Goal: Obtain resource: Download file/media

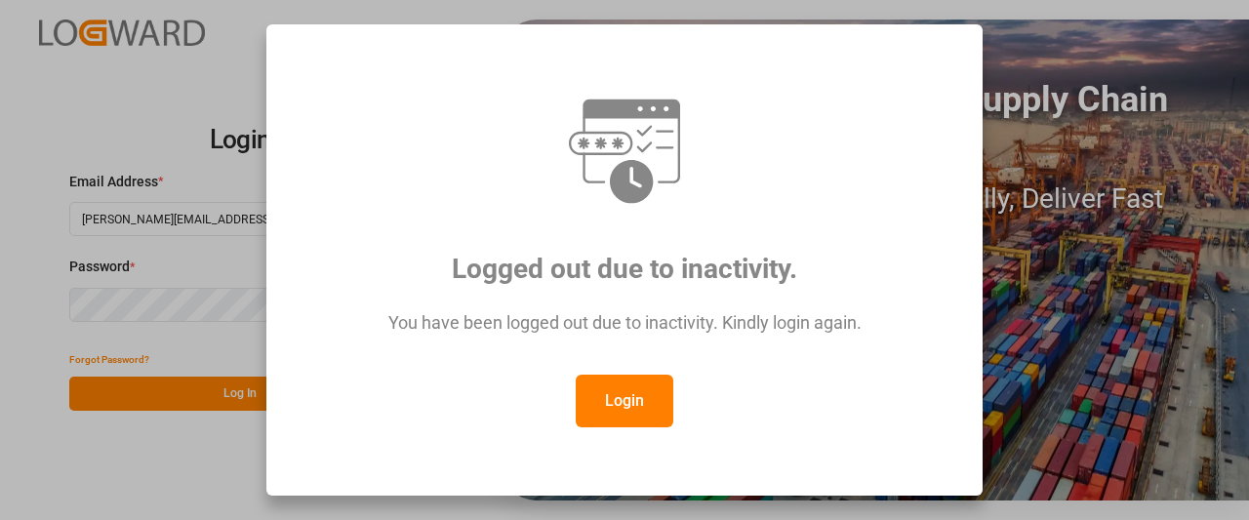
click at [634, 391] on button "Login" at bounding box center [625, 401] width 98 height 53
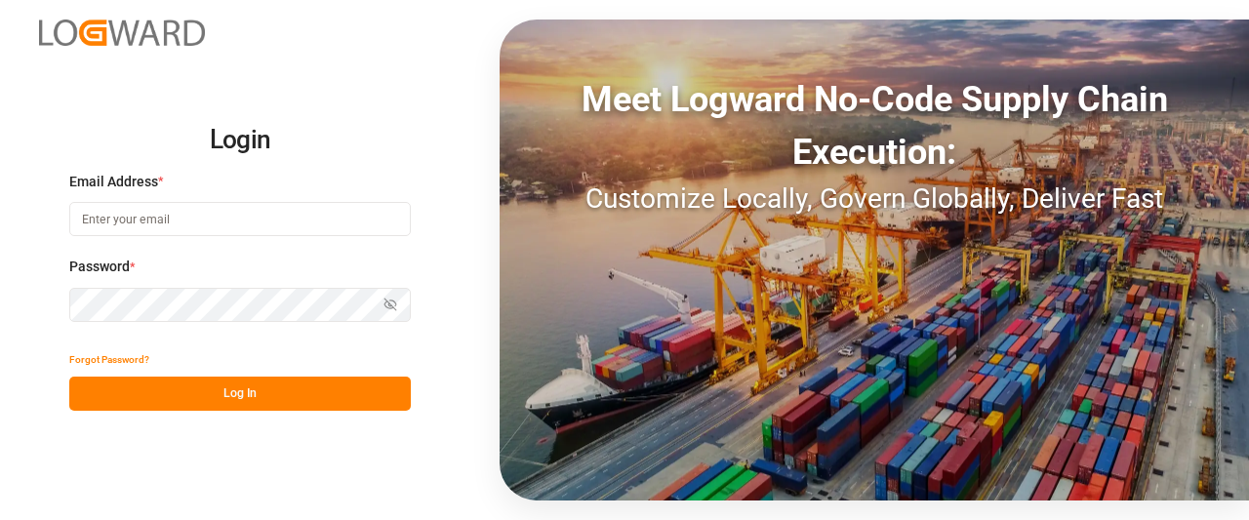
type input "Marie-Noel.wanji@int.jamindustries.com"
click at [214, 394] on button "Log In" at bounding box center [240, 394] width 342 height 34
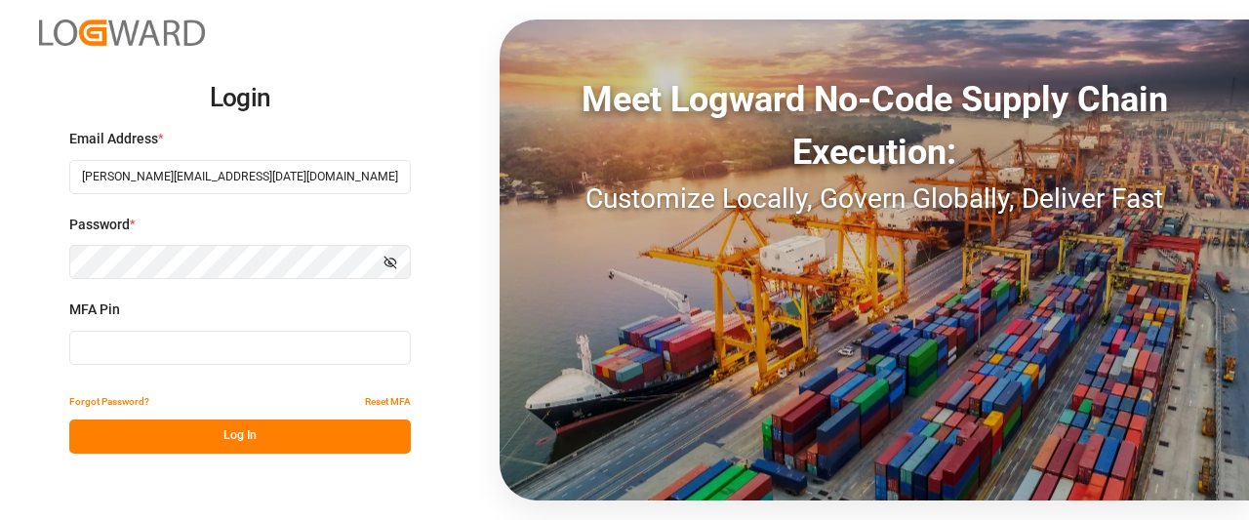
click at [82, 340] on input at bounding box center [240, 348] width 342 height 34
click at [146, 351] on input at bounding box center [240, 348] width 342 height 34
type input "8"
type input "527701"
click at [133, 439] on button "Log In" at bounding box center [240, 437] width 342 height 34
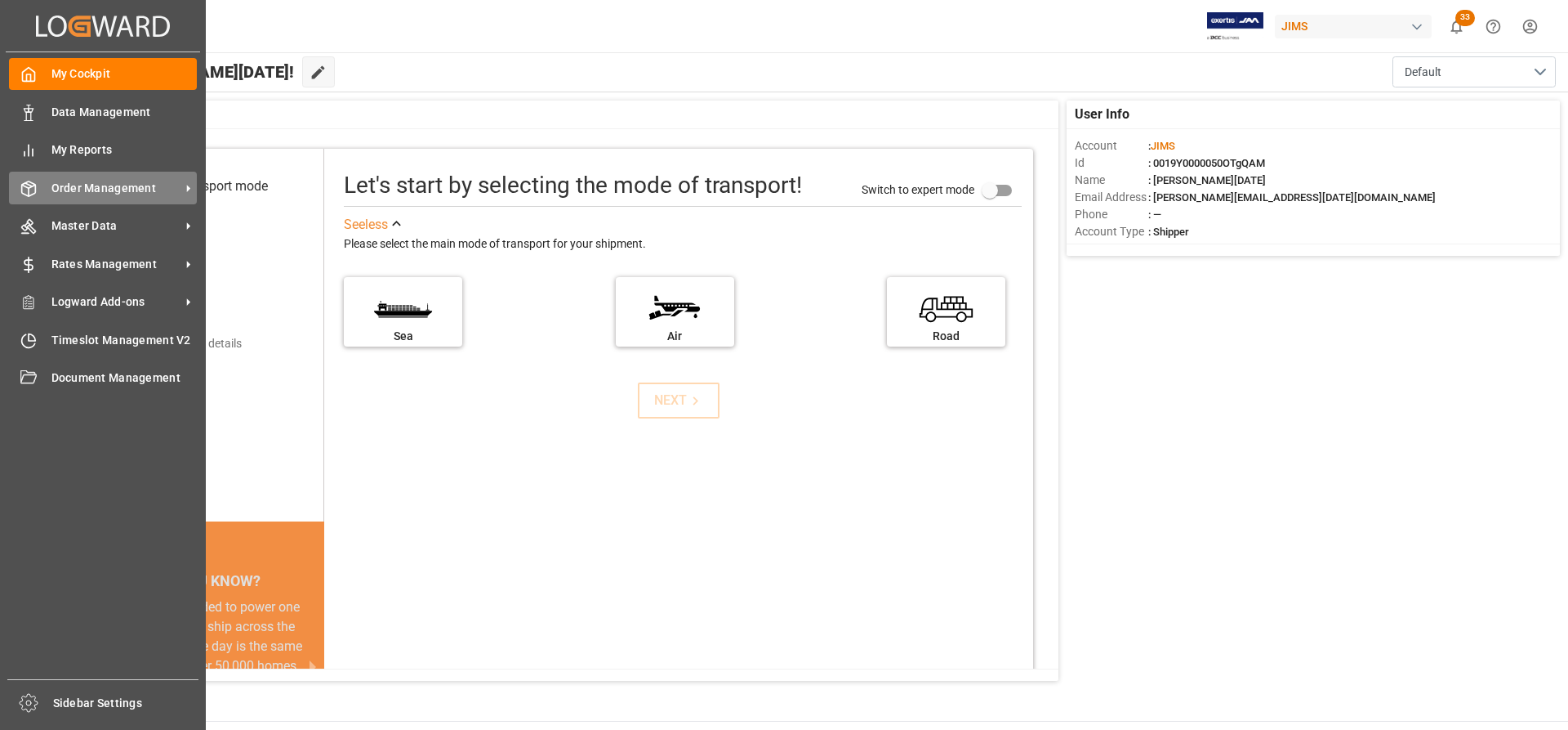
click at [118, 193] on span "Order Management" at bounding box center [115, 188] width 129 height 17
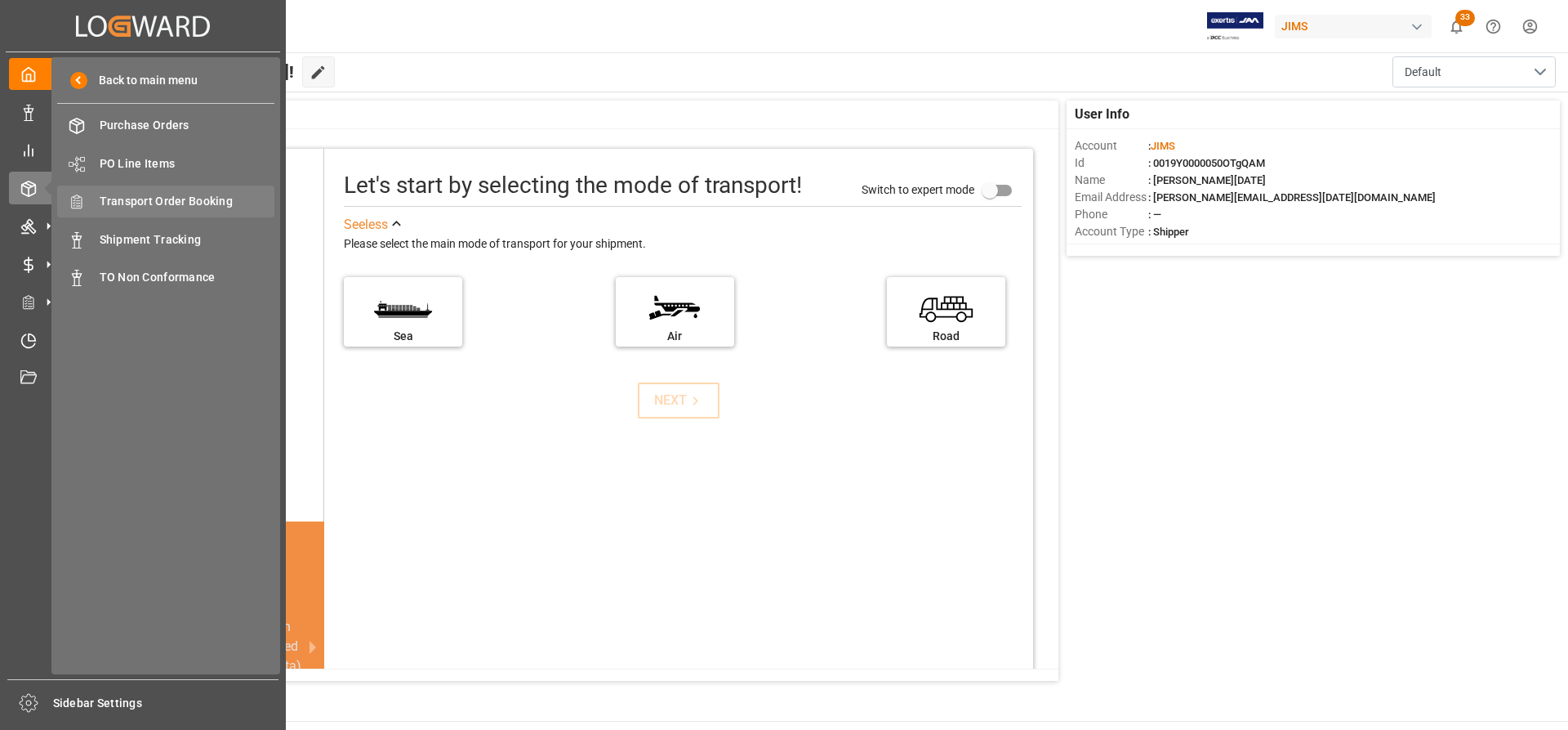
click at [148, 196] on span "Transport Order Booking" at bounding box center [187, 201] width 176 height 17
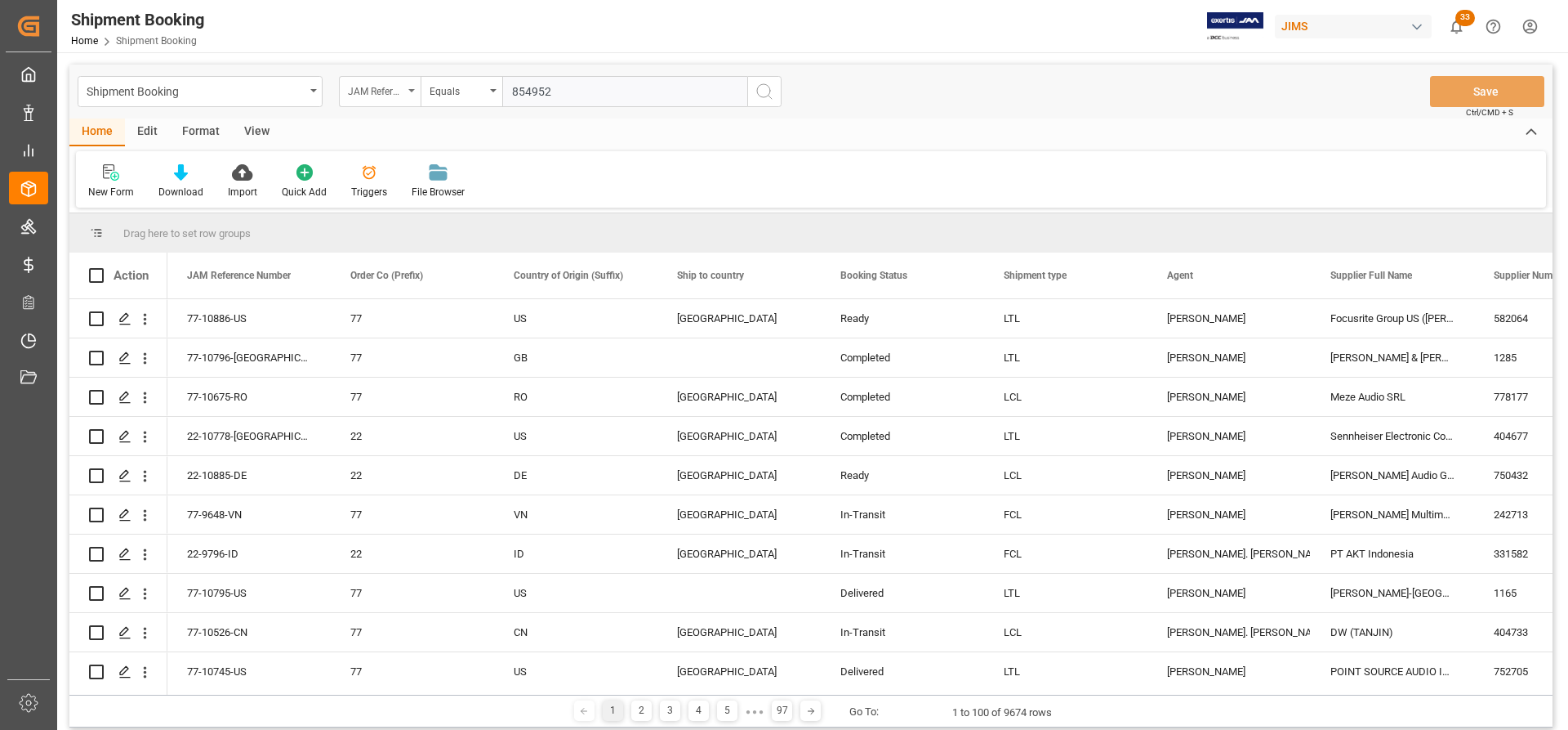
type input "854952"
click at [383, 95] on div "JAM Reference Number" at bounding box center [376, 90] width 55 height 18
type input "AGENT"
click at [373, 166] on div "Agent" at bounding box center [461, 167] width 243 height 34
click at [613, 89] on div "Select Items" at bounding box center [618, 92] width 213 height 17
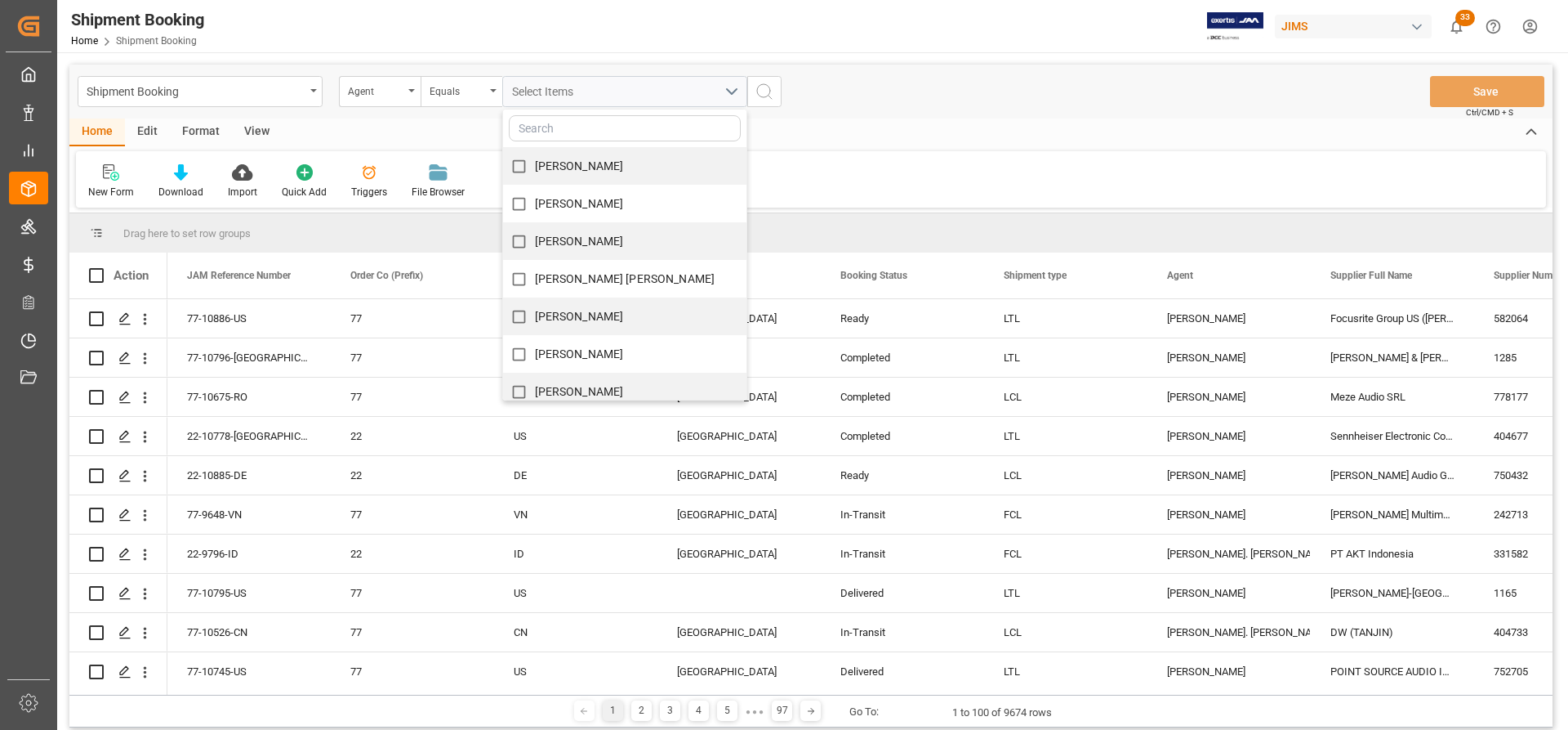
click at [523, 322] on input "Catherine Danielson" at bounding box center [519, 316] width 32 height 32
checkbox input "true"
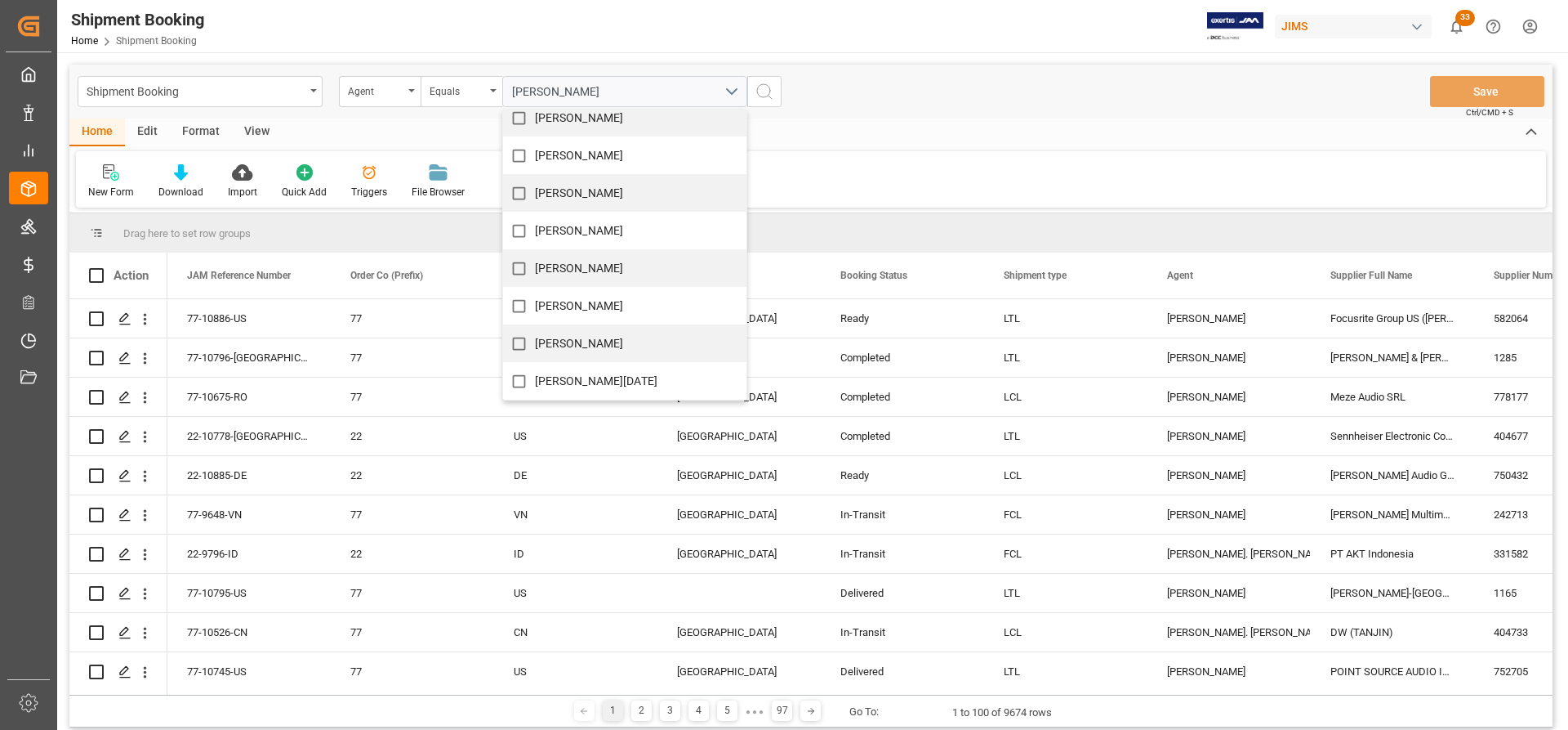
click at [852, 168] on div "New Form Download Import Quick Add Triggers File Browser" at bounding box center [811, 179] width 1470 height 56
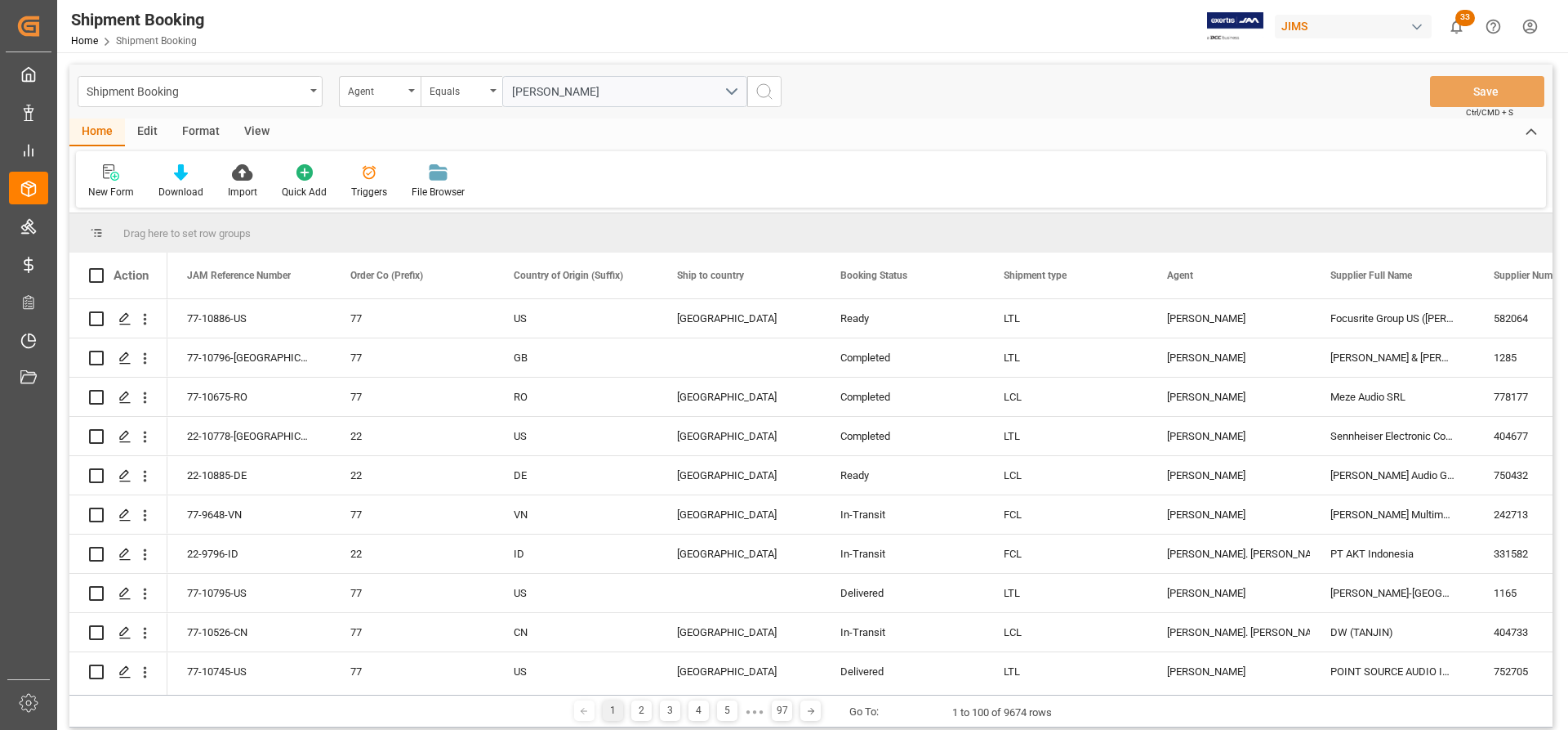
click at [761, 85] on circle "search button" at bounding box center [764, 91] width 13 height 13
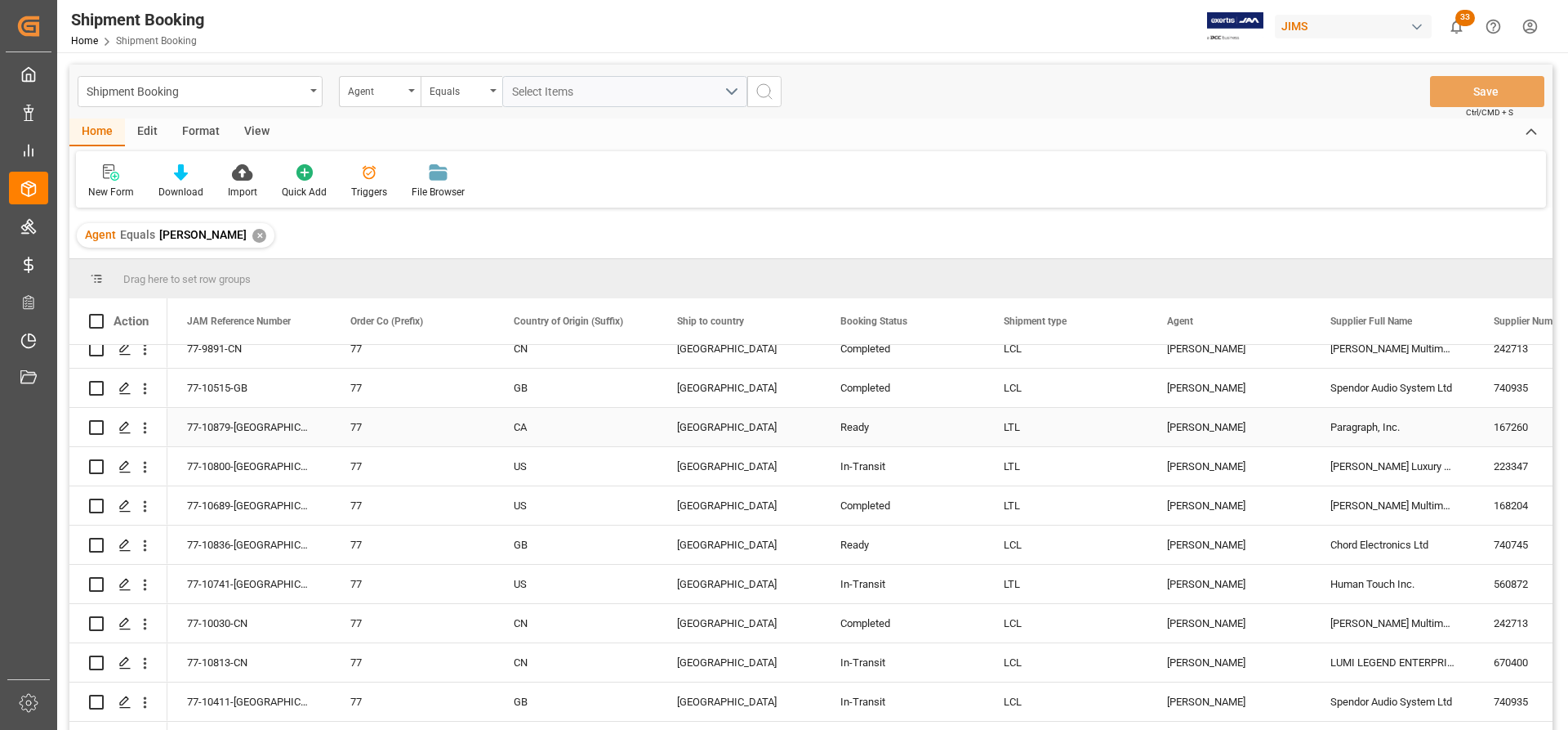
scroll to position [82, 0]
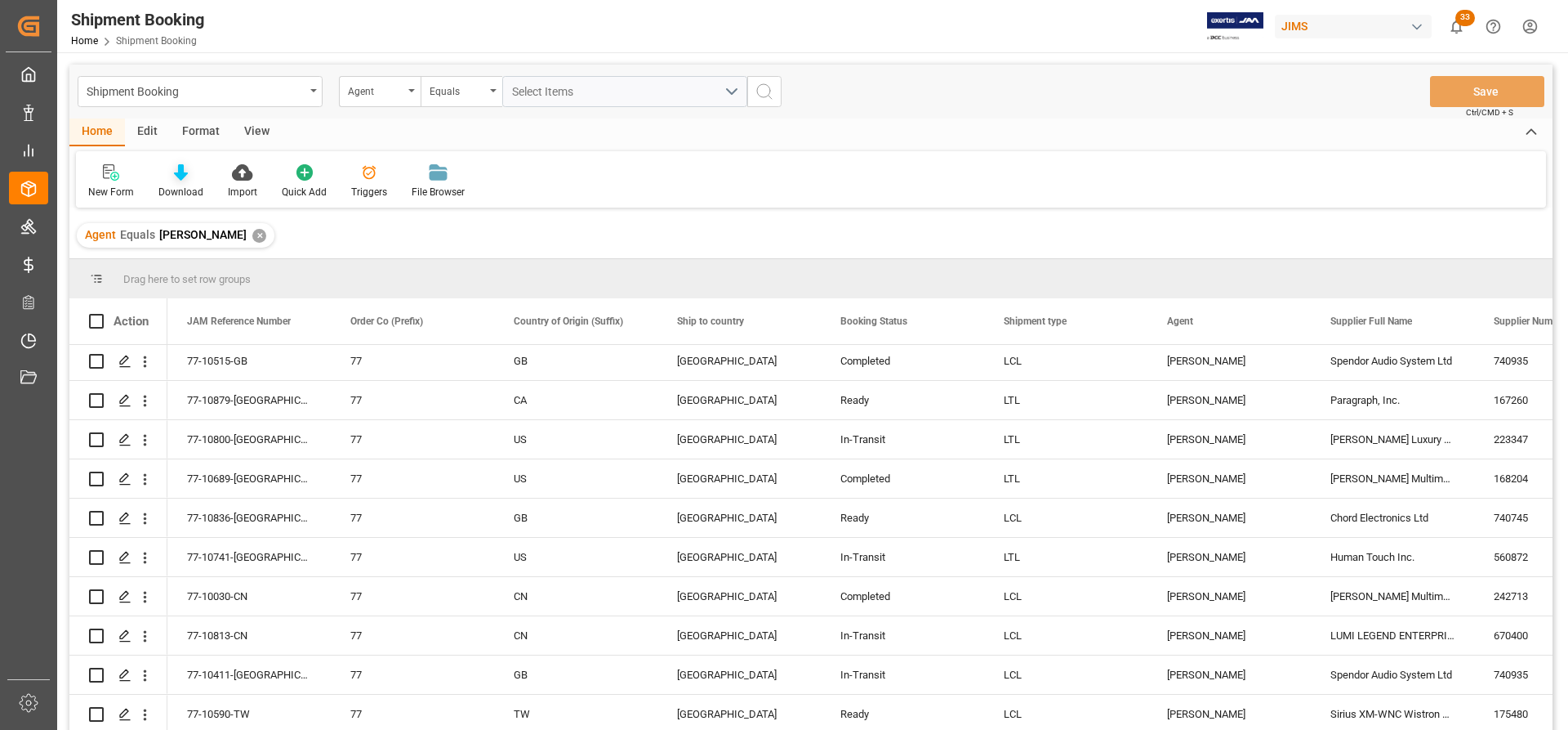
click at [177, 180] on icon at bounding box center [181, 172] width 14 height 17
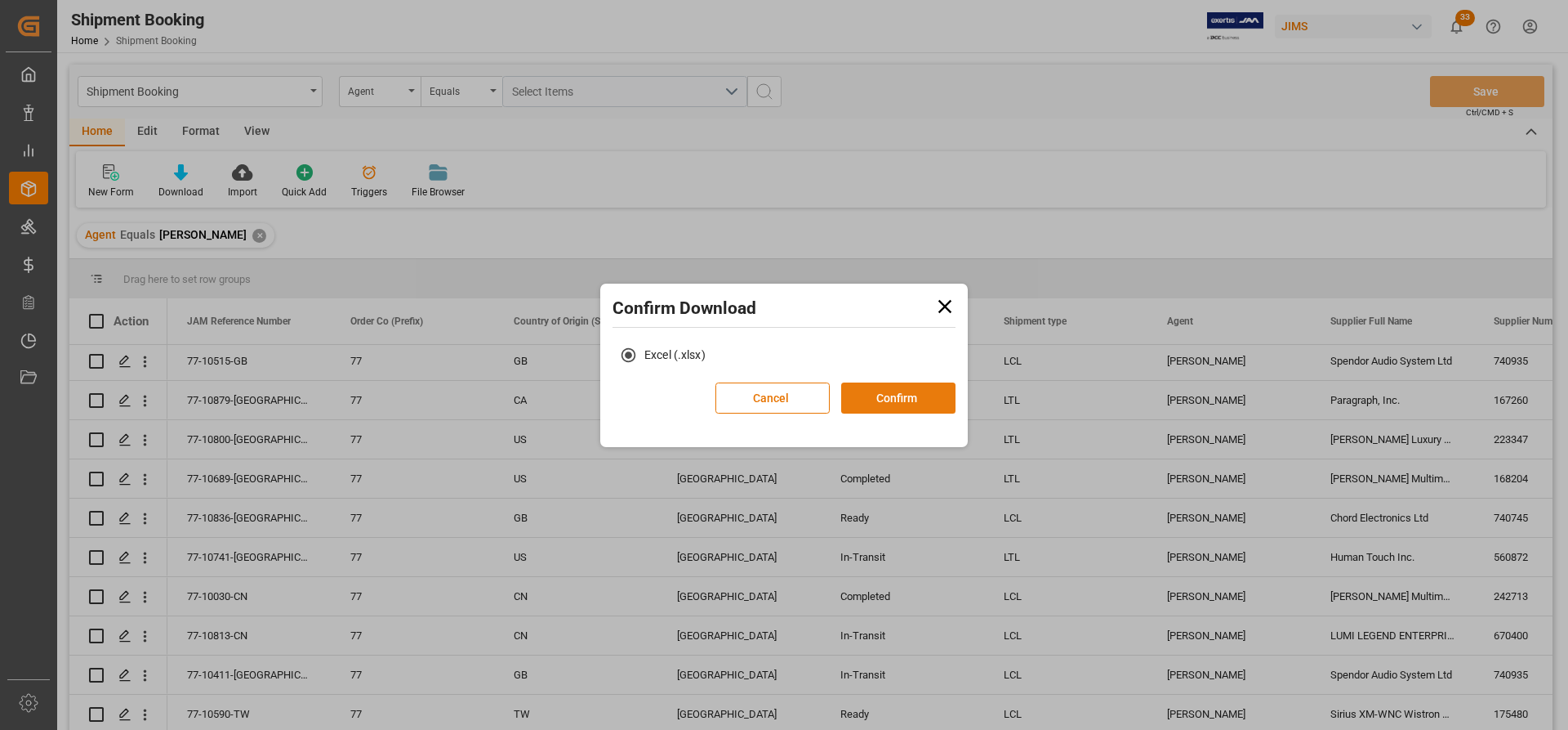
click at [891, 395] on button "Confirm" at bounding box center [898, 398] width 115 height 31
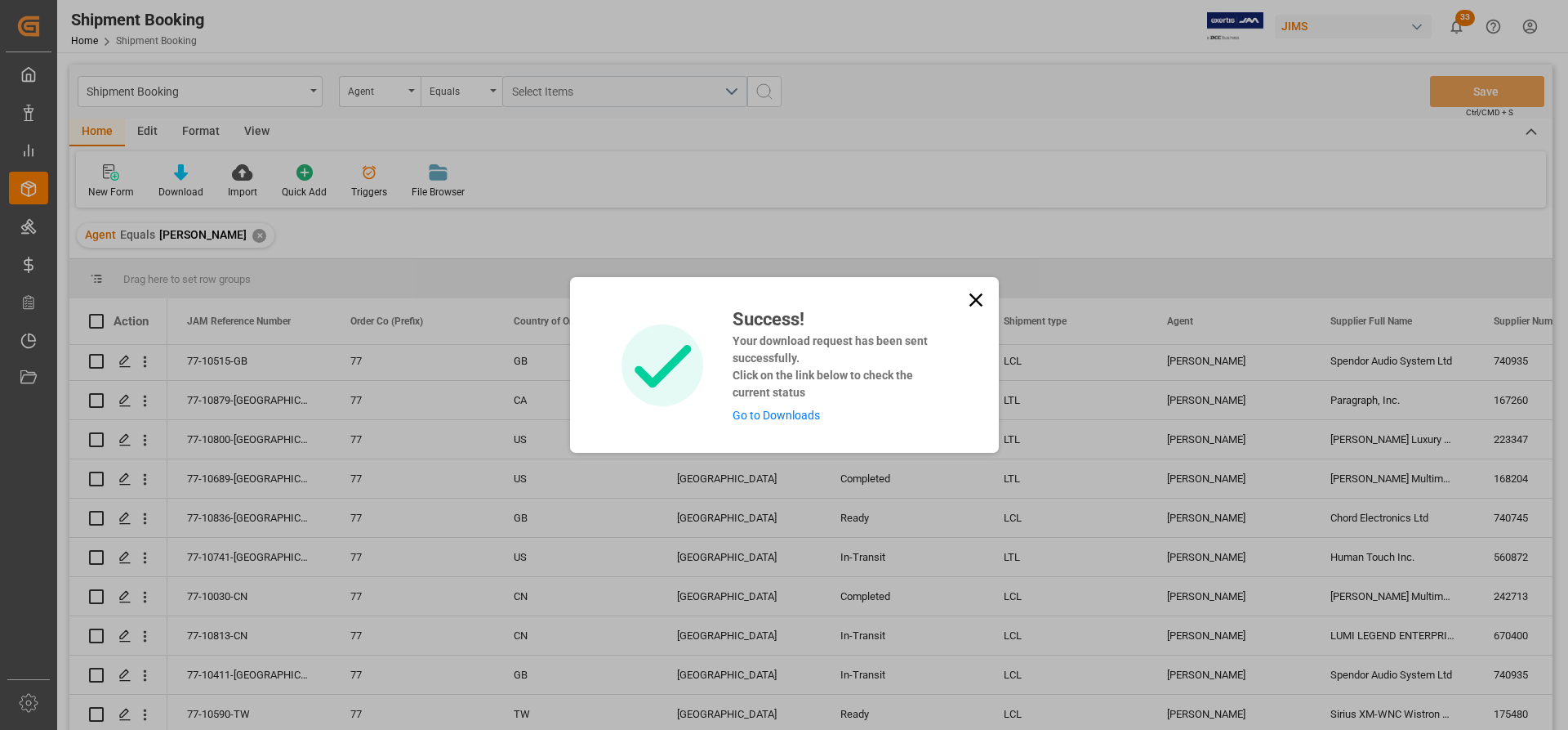
click at [793, 418] on link "Go to Downloads" at bounding box center [776, 415] width 87 height 13
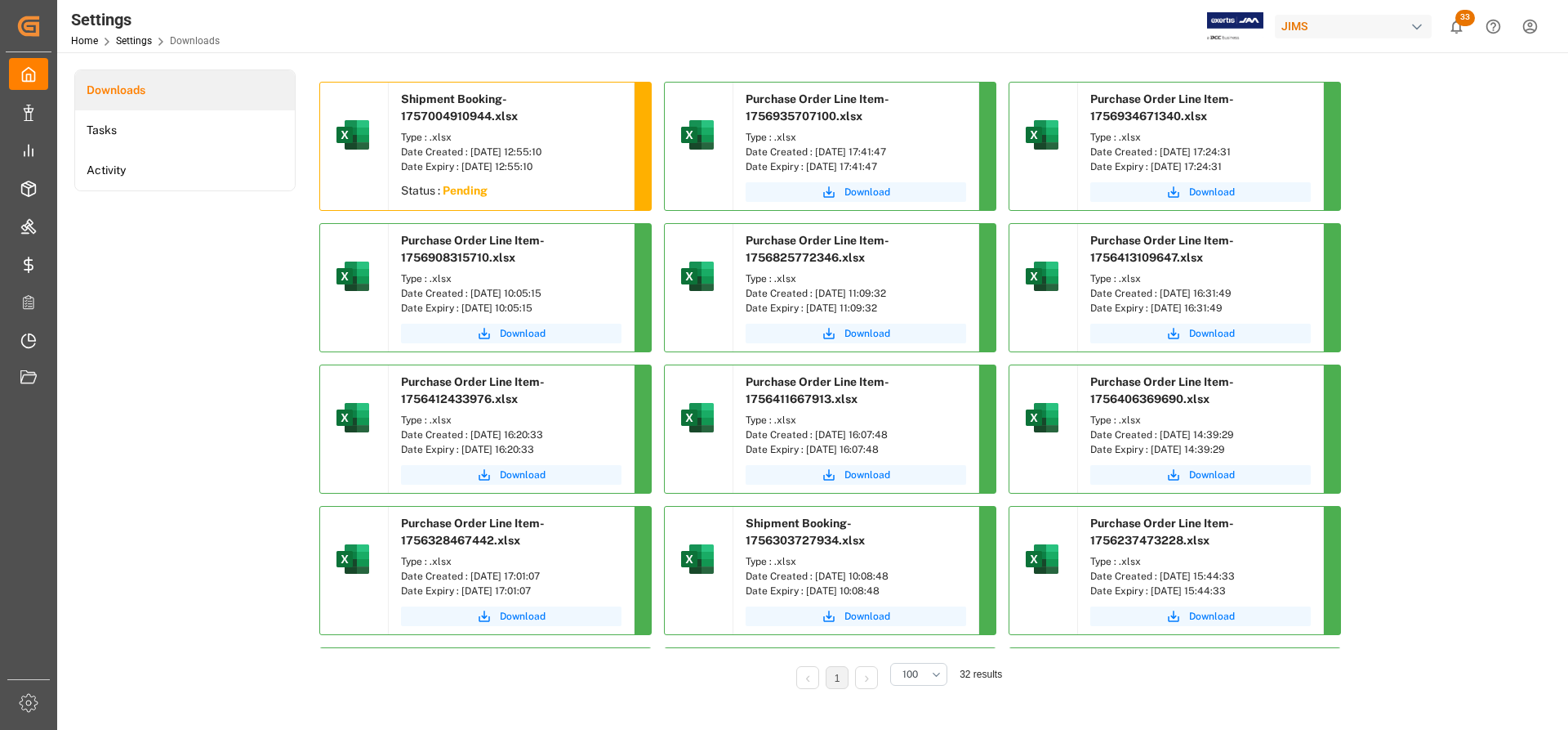
click at [549, 167] on div "Date Expiry : [DATE] 12:55:10" at bounding box center [511, 167] width 221 height 15
click at [525, 189] on span "Download" at bounding box center [522, 193] width 46 height 15
click at [521, 189] on span "Download" at bounding box center [522, 193] width 46 height 15
click at [523, 191] on span "Download" at bounding box center [522, 193] width 46 height 15
